Goal: Information Seeking & Learning: Learn about a topic

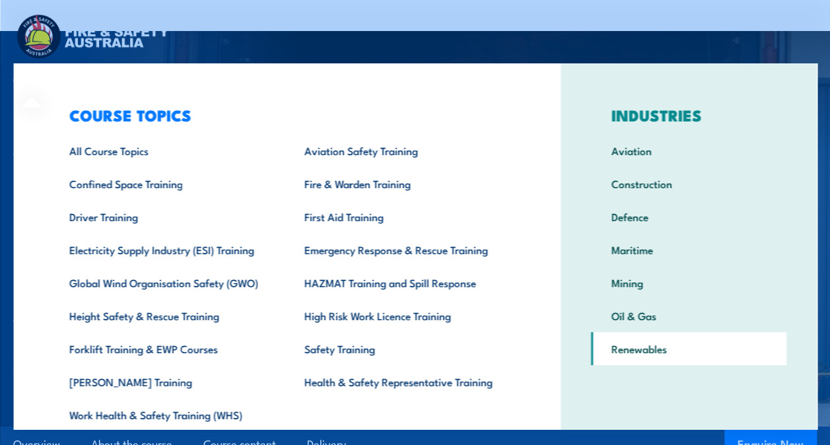
click at [634, 347] on link "Renewables" at bounding box center [688, 348] width 196 height 33
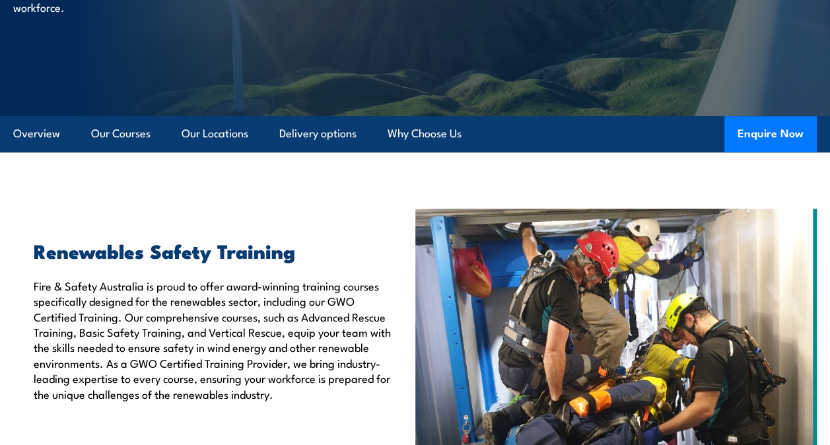
scroll to position [396, 0]
